Goal: Task Accomplishment & Management: Use online tool/utility

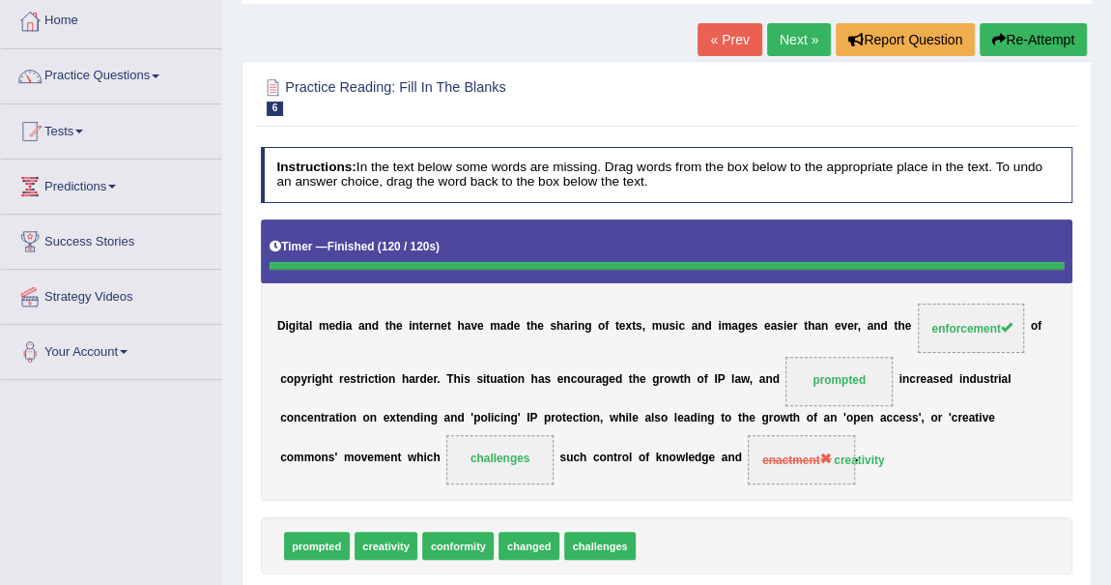
click at [133, 78] on link "Practice Questions" at bounding box center [111, 73] width 220 height 48
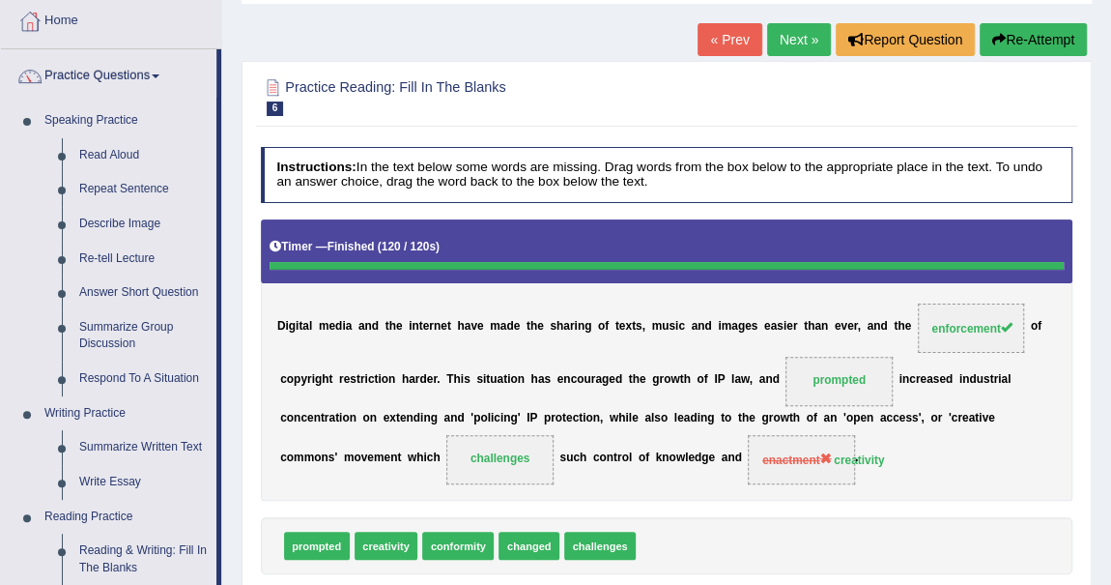
click at [575, 51] on div "Home Practice Reading: Fill In The Blanks Digital Media « Prev Next » Report Qu…" at bounding box center [666, 382] width 889 height 966
click at [98, 77] on link "Practice Questions" at bounding box center [108, 73] width 215 height 48
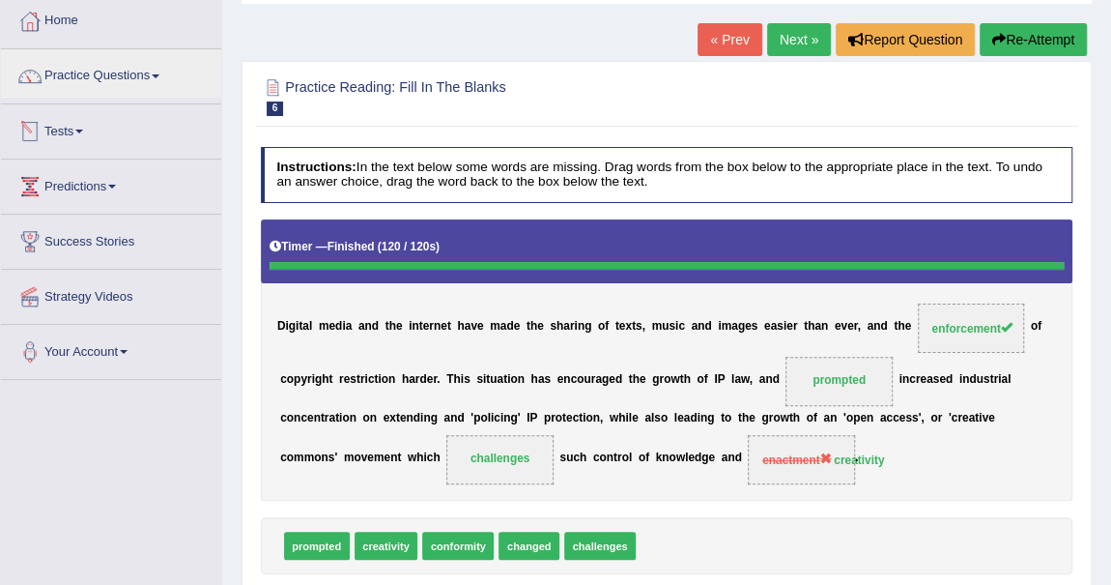
click at [81, 135] on link "Tests" at bounding box center [111, 128] width 220 height 48
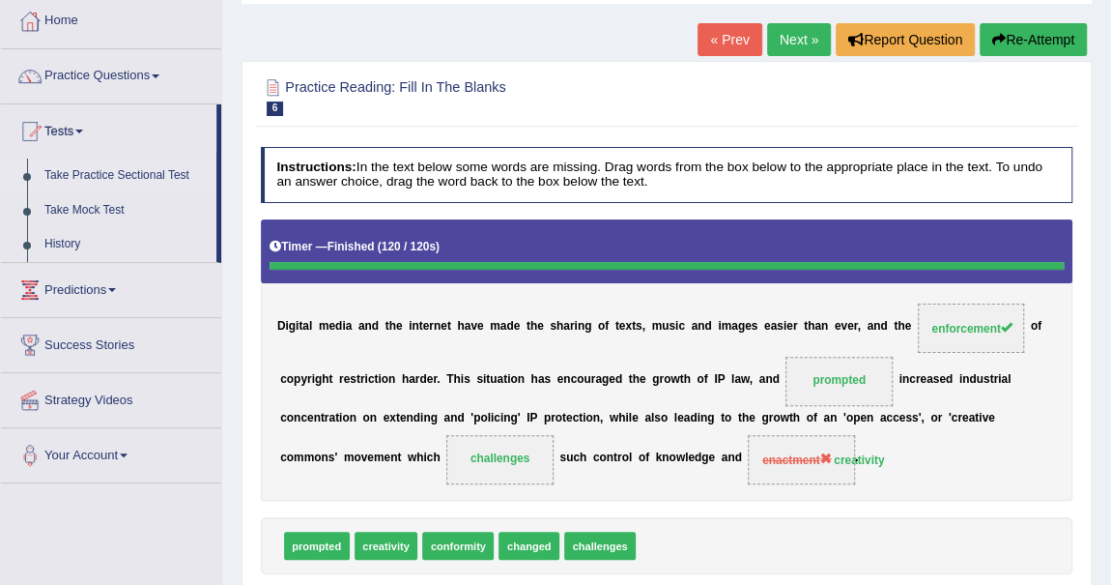
click at [95, 163] on link "Take Practice Sectional Test" at bounding box center [126, 175] width 181 height 35
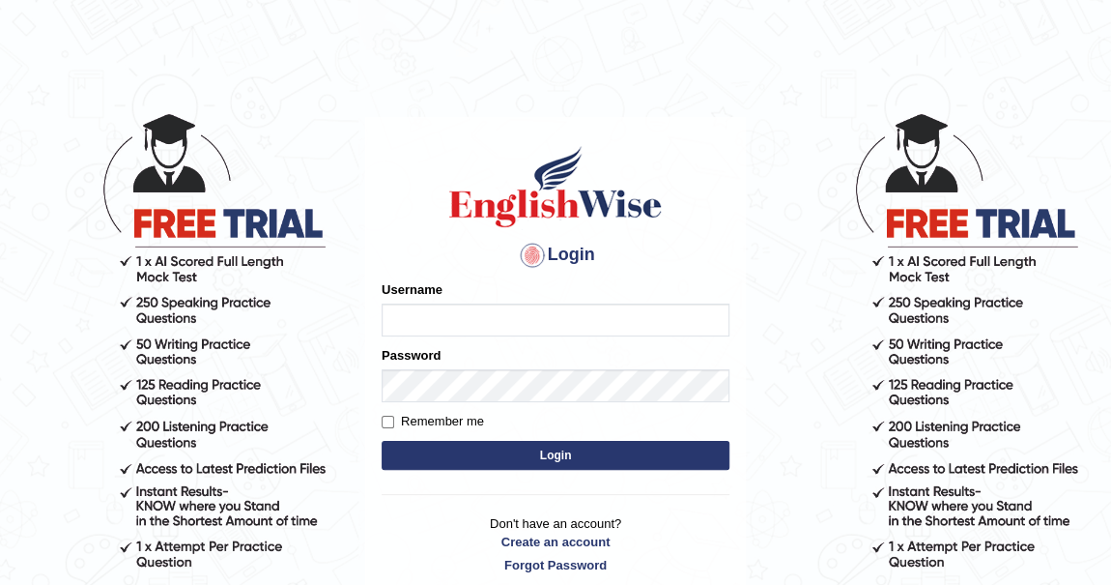
click at [465, 312] on input "Username" at bounding box center [556, 319] width 348 height 33
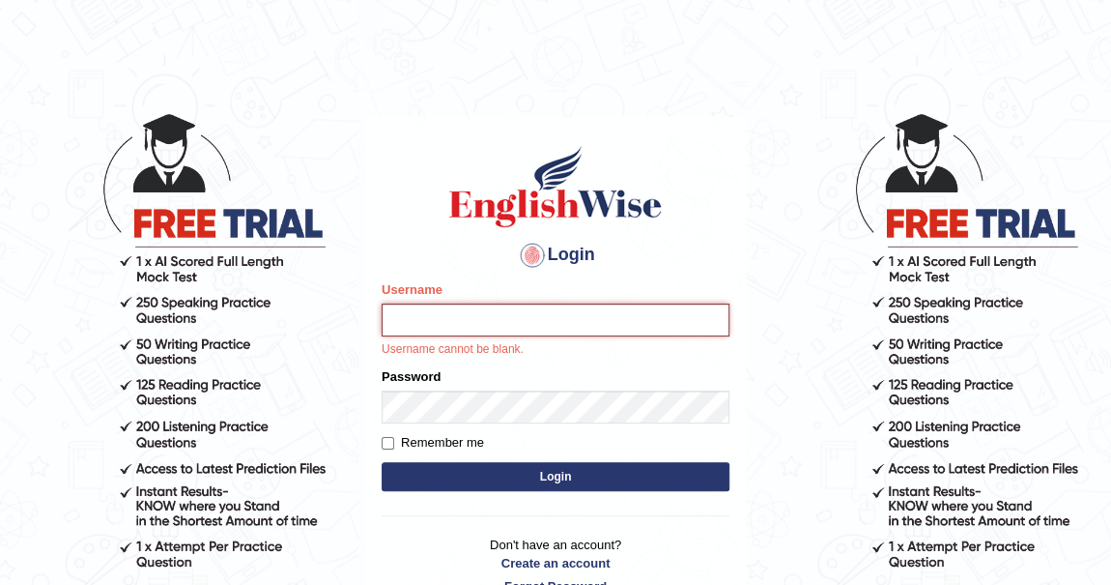
type input "IlianaOspina"
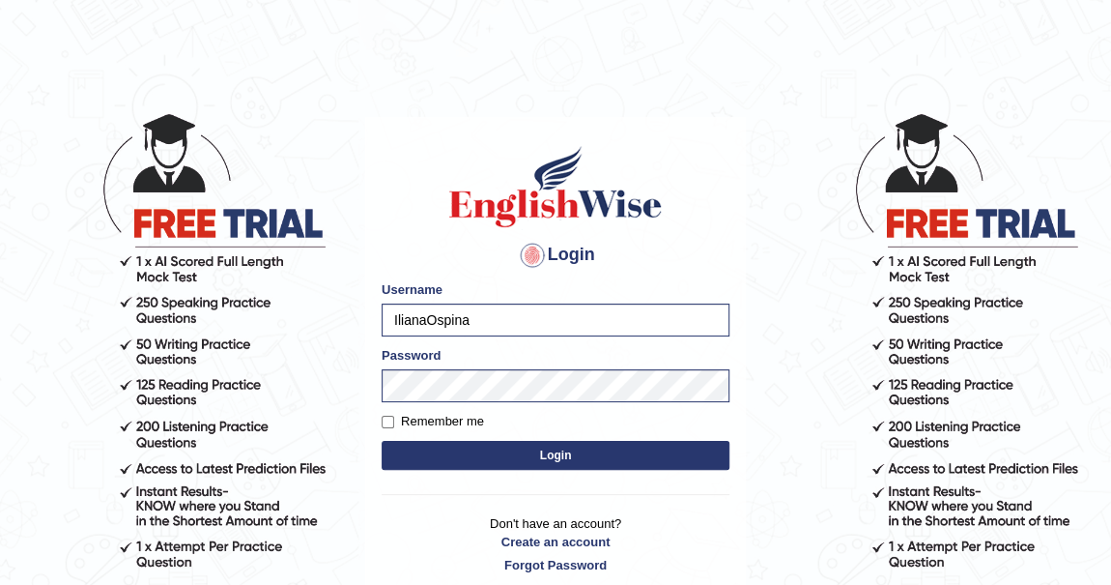
click at [578, 448] on button "Login" at bounding box center [556, 455] width 348 height 29
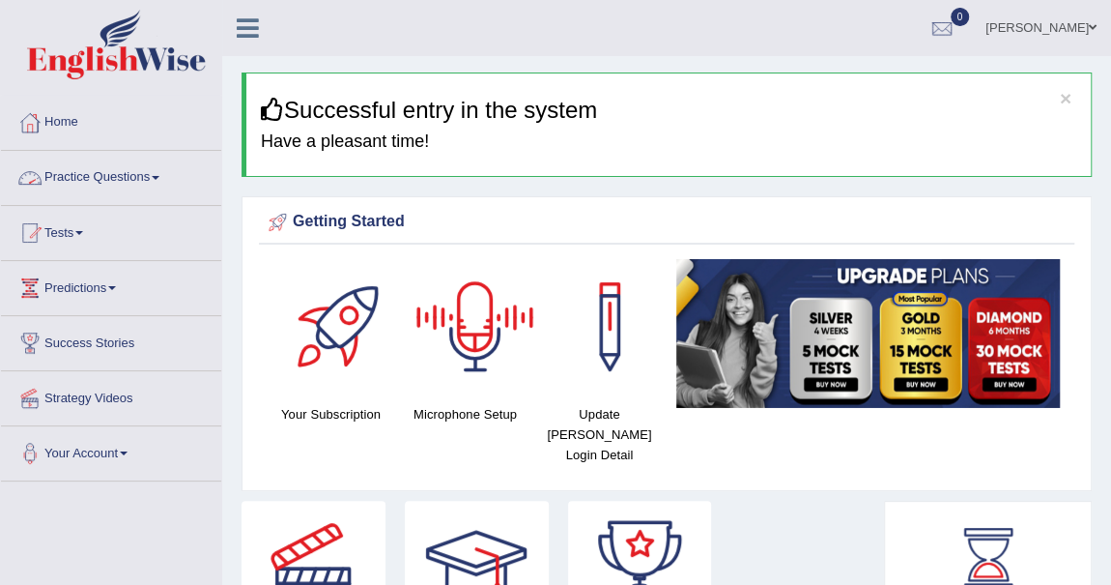
click at [120, 167] on link "Practice Questions" at bounding box center [111, 175] width 220 height 48
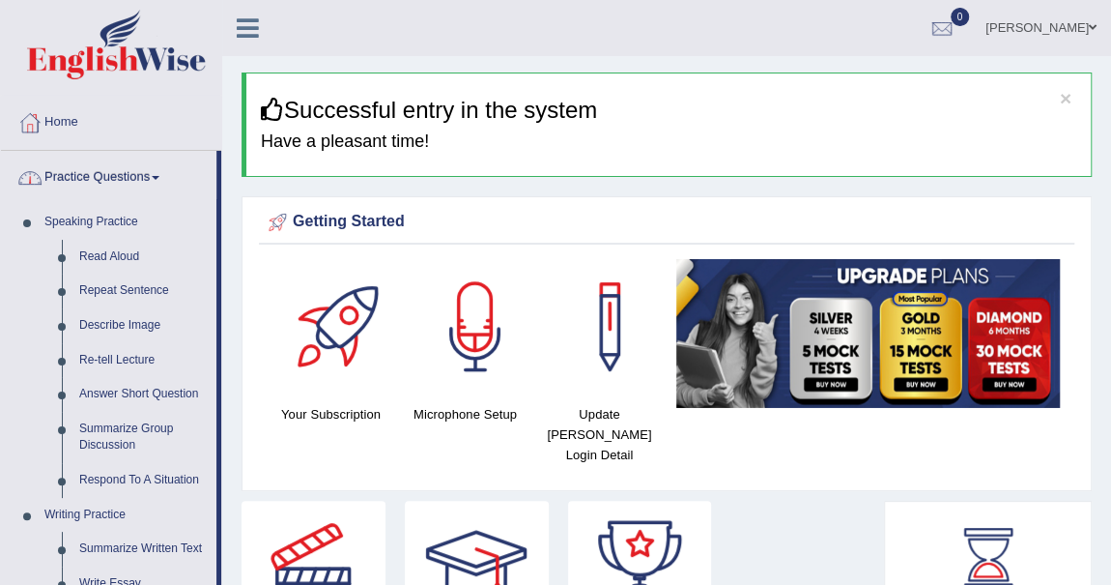
click at [120, 167] on link "Practice Questions" at bounding box center [108, 175] width 215 height 48
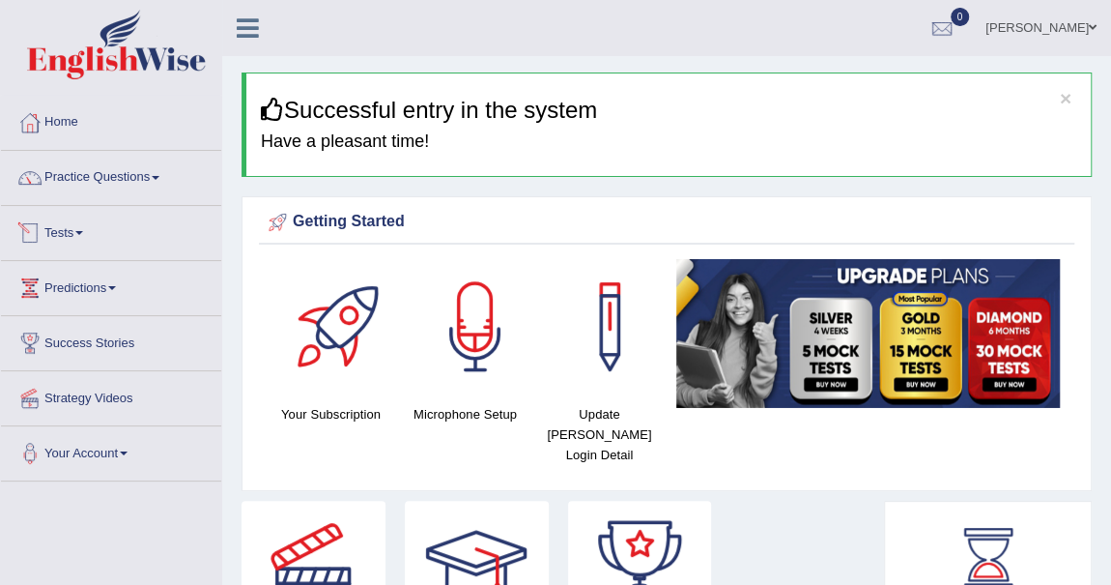
click at [84, 220] on link "Tests" at bounding box center [111, 230] width 220 height 48
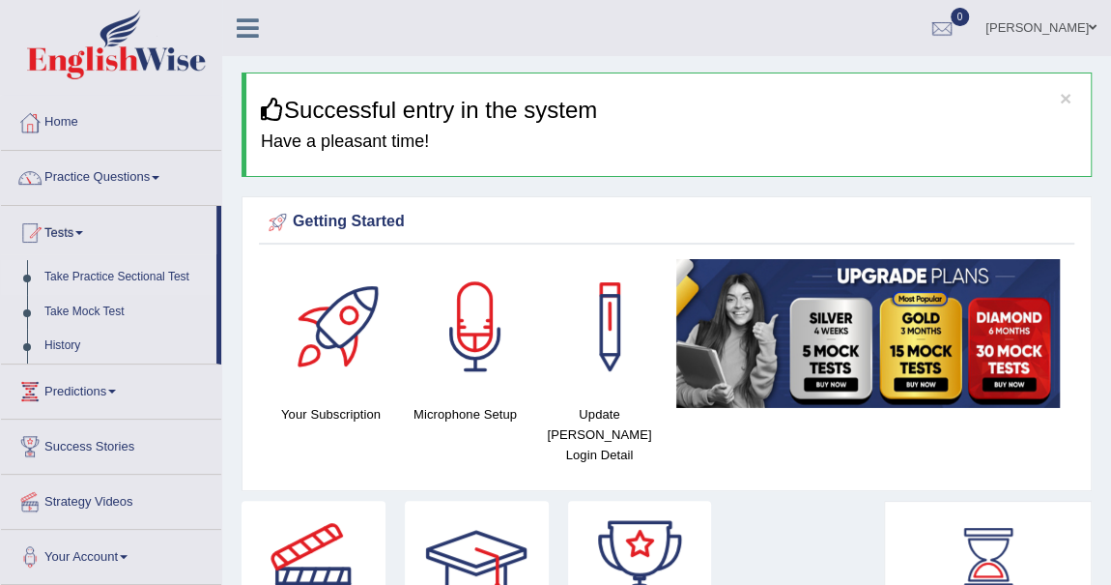
click at [131, 273] on link "Take Practice Sectional Test" at bounding box center [126, 277] width 181 height 35
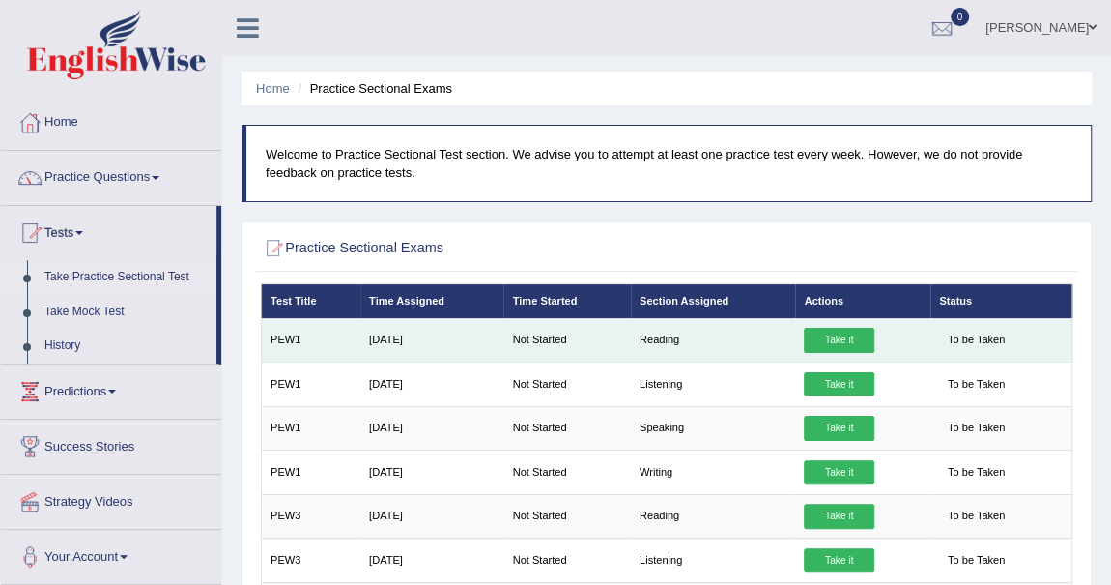
click at [841, 336] on link "Take it" at bounding box center [839, 340] width 70 height 25
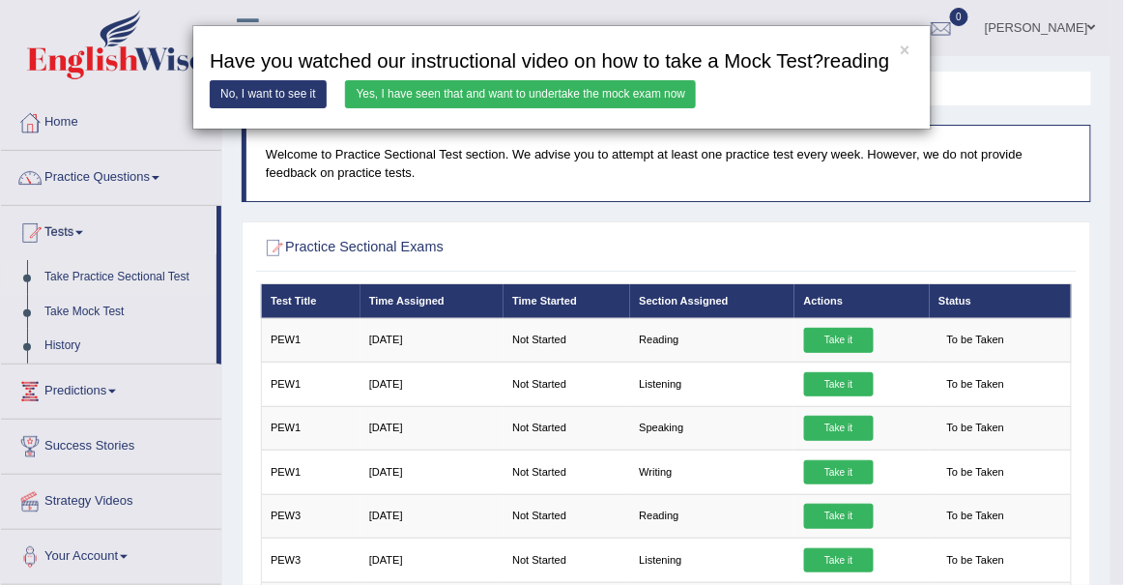
click at [477, 96] on link "Yes, I have seen that and want to undertake the mock exam now" at bounding box center [520, 94] width 351 height 28
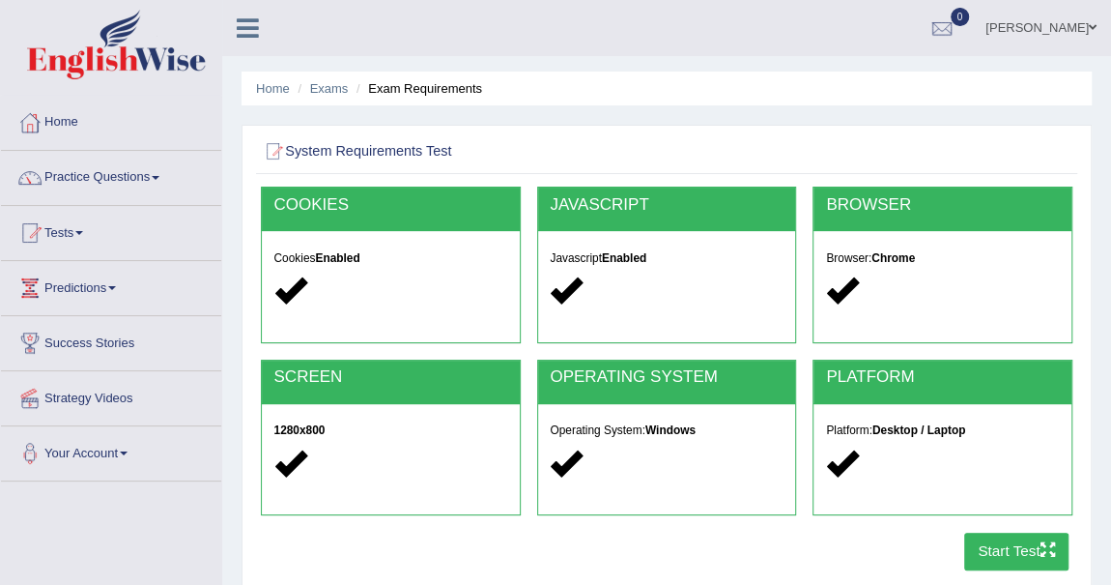
click at [1020, 556] on button "Start Test" at bounding box center [1016, 551] width 105 height 38
